Goal: Information Seeking & Learning: Learn about a topic

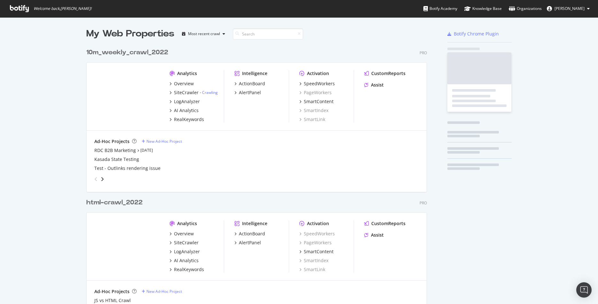
scroll to position [934, 345]
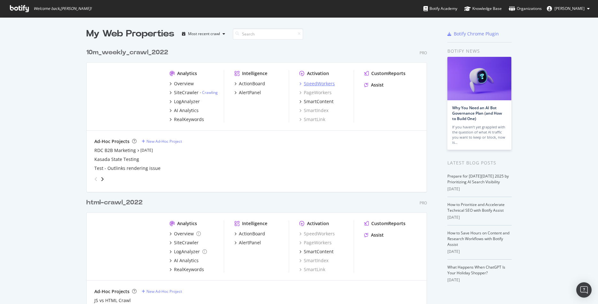
click at [314, 83] on div "SpeedWorkers" at bounding box center [319, 84] width 31 height 6
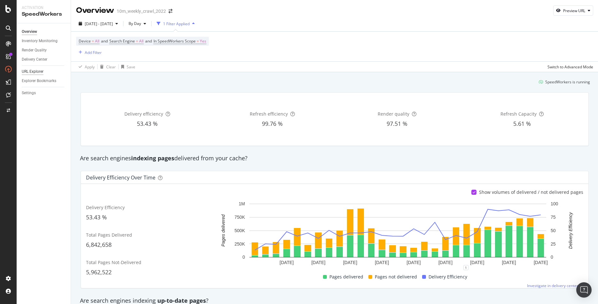
click at [31, 71] on div "URL Explorer" at bounding box center [33, 71] width 22 height 7
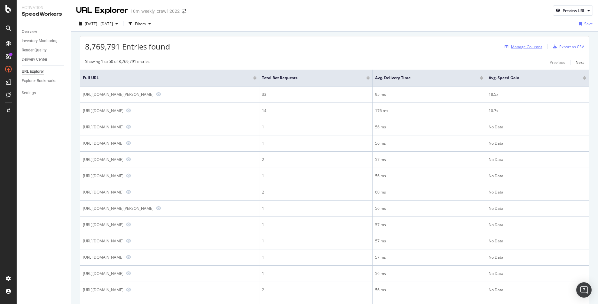
click at [524, 47] on div "Manage Columns" at bounding box center [526, 46] width 31 height 5
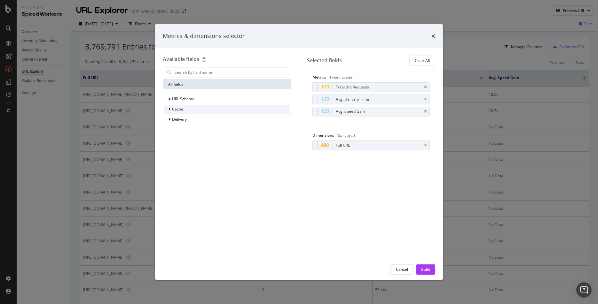
click at [169, 108] on icon "modal" at bounding box center [169, 109] width 2 height 4
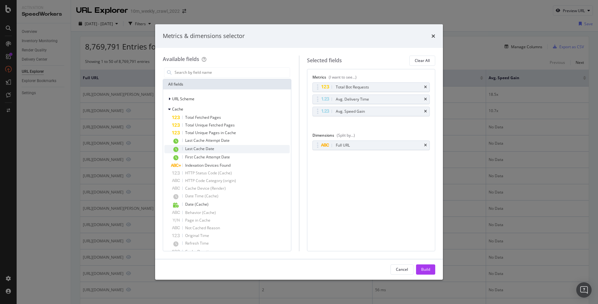
click at [195, 151] on span "Last Cache Date" at bounding box center [199, 148] width 29 height 5
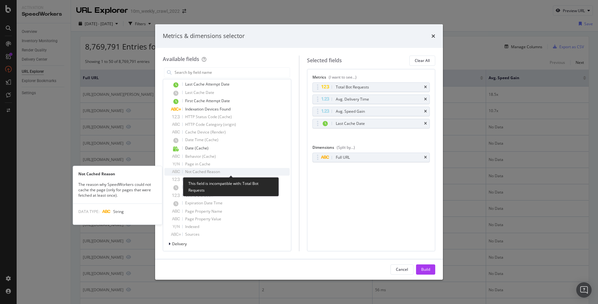
scroll to position [58, 0]
click at [217, 169] on span "Not Cached Reason" at bounding box center [202, 169] width 35 height 5
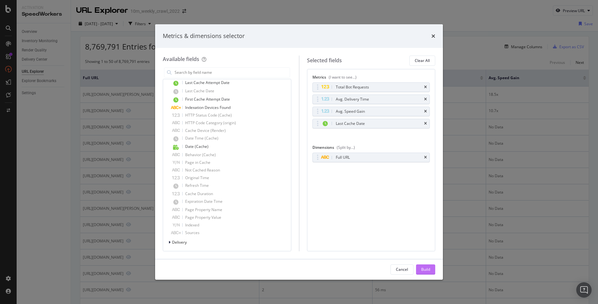
click at [425, 269] on div "Build" at bounding box center [425, 269] width 9 height 5
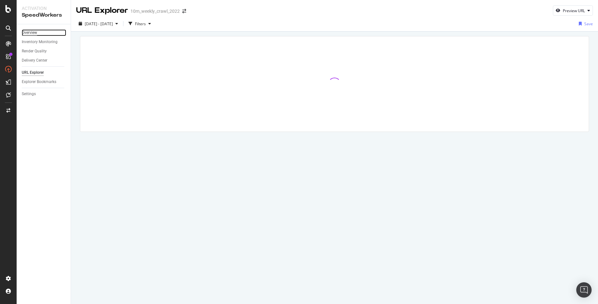
click at [28, 33] on div "Overview" at bounding box center [29, 32] width 15 height 7
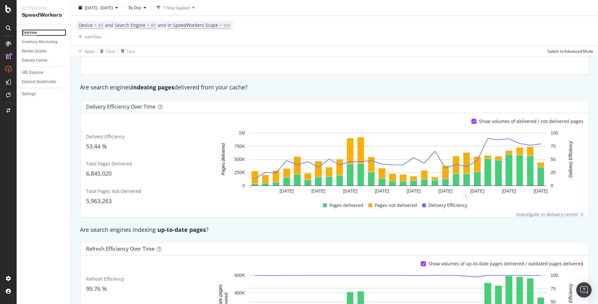
scroll to position [75, 0]
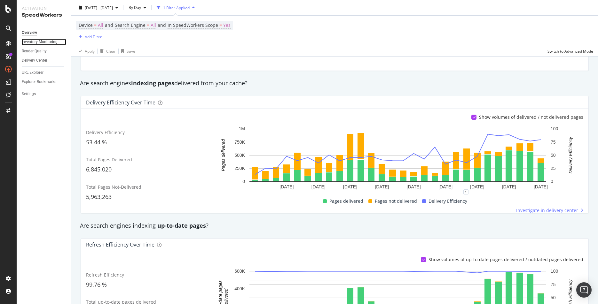
click at [27, 40] on div "Inventory Monitoring" at bounding box center [40, 42] width 36 height 7
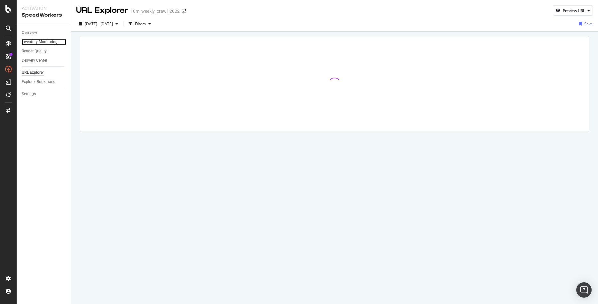
click at [42, 44] on div "Inventory Monitoring" at bounding box center [40, 42] width 36 height 7
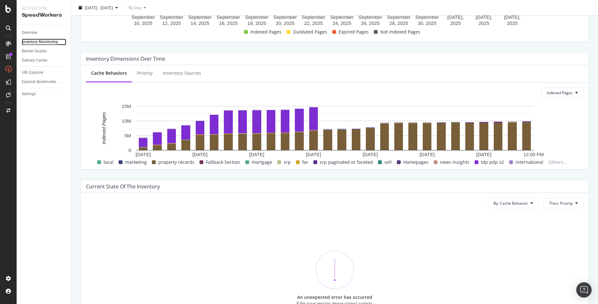
scroll to position [176, 0]
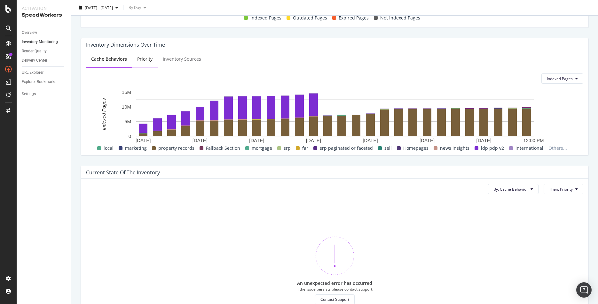
click at [143, 59] on div "Priority" at bounding box center [144, 59] width 15 height 6
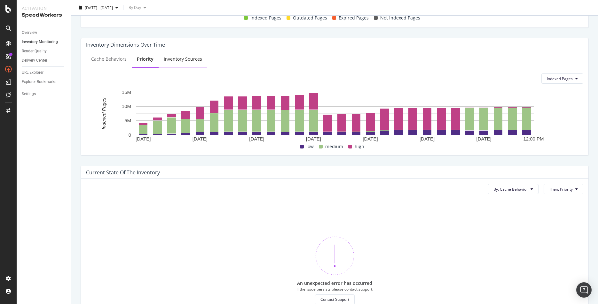
click at [174, 56] on div "Inventory Sources" at bounding box center [183, 59] width 38 height 6
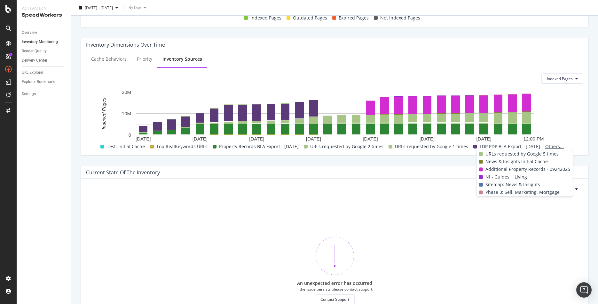
click at [478, 147] on span "Others..." at bounding box center [554, 147] width 24 height 8
